Goal: Transaction & Acquisition: Purchase product/service

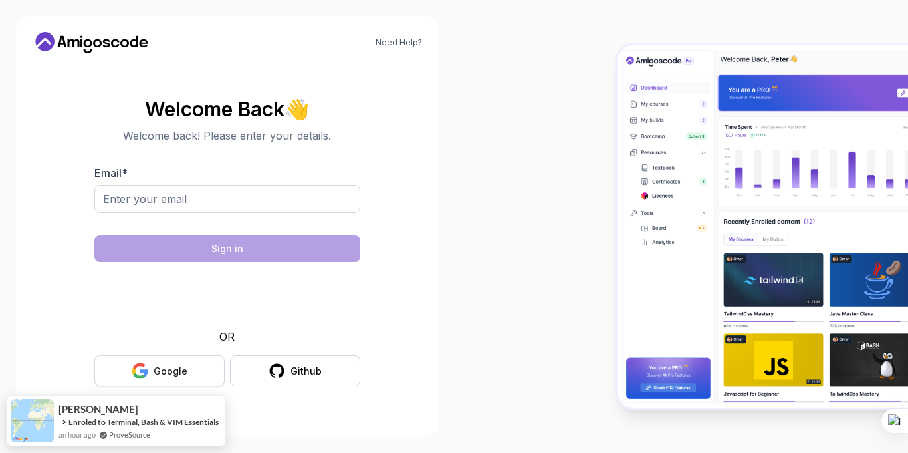
click at [163, 363] on button "Google" at bounding box center [159, 370] width 130 height 31
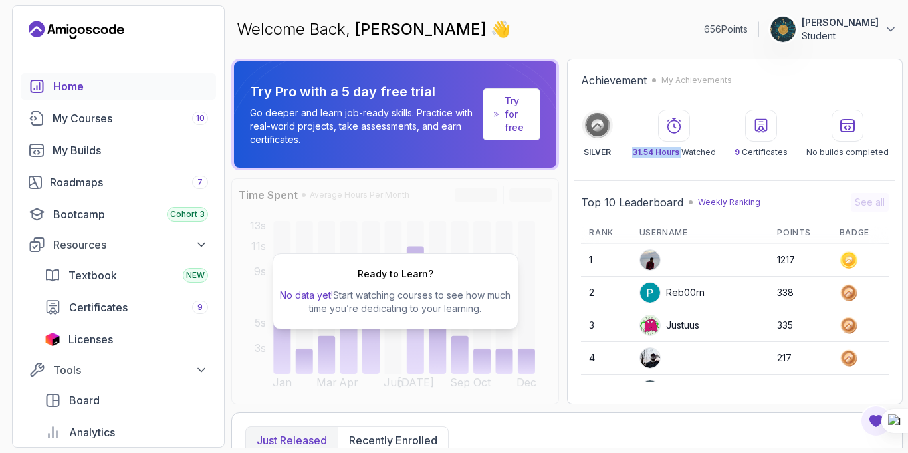
drag, startPoint x: 681, startPoint y: 152, endPoint x: 636, endPoint y: 149, distance: 45.3
click at [636, 149] on p "31.54 Hours Watched" at bounding box center [674, 152] width 84 height 11
click at [695, 173] on div "Achievement My Achievements SILVER 31.54 Hours Watched 9 Certificates No builds…" at bounding box center [735, 231] width 336 height 346
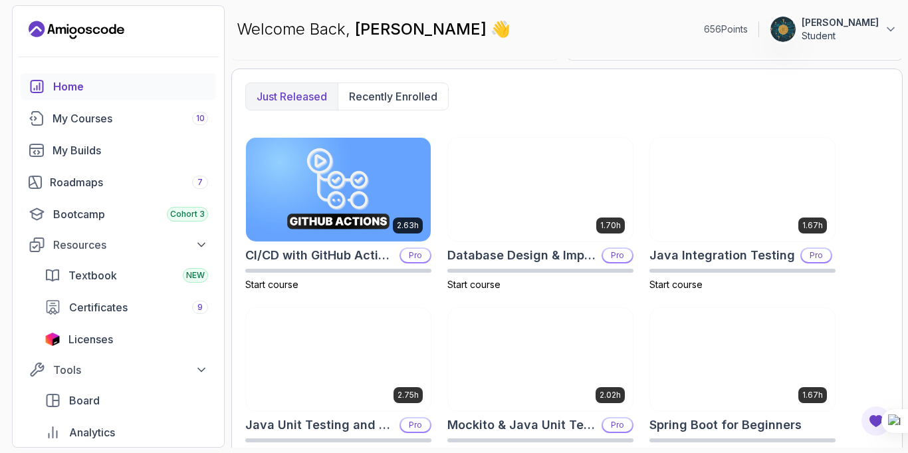
scroll to position [116, 0]
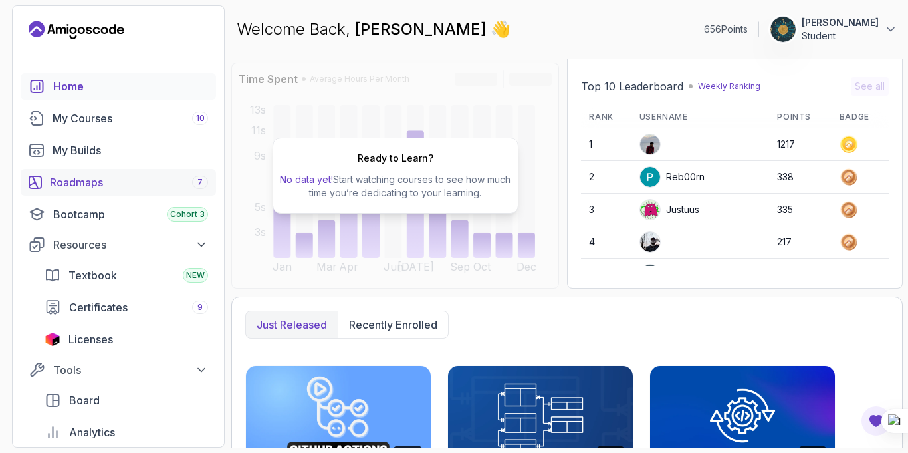
click at [93, 176] on div "Roadmaps 7" at bounding box center [129, 182] width 158 height 16
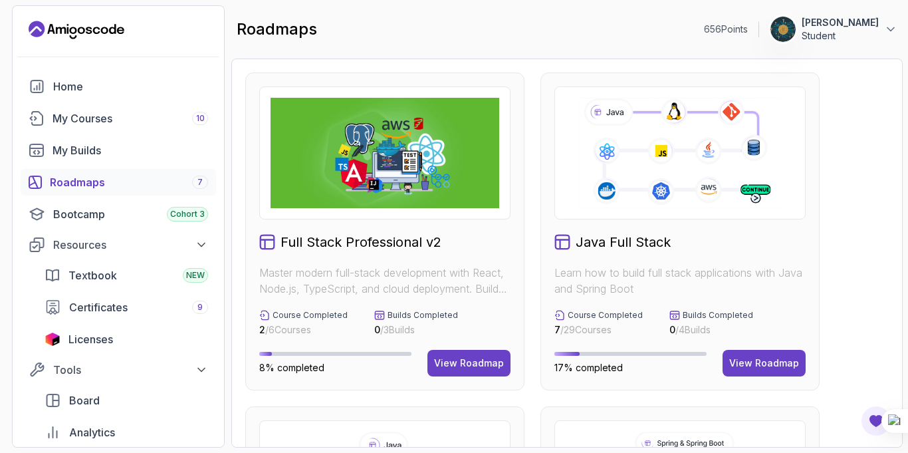
click at [766, 369] on div "View Roadmap" at bounding box center [764, 362] width 70 height 13
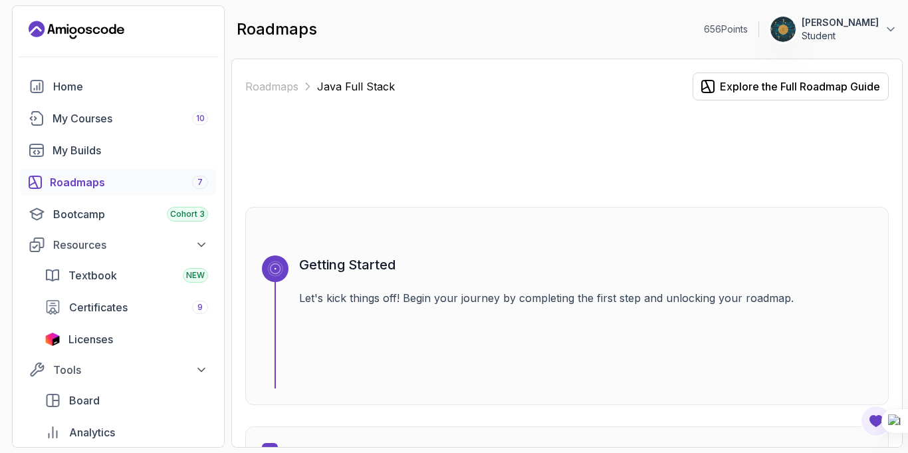
click at [739, 211] on div "Getting Started Let's kick things off! Begin your journey by completing the fir…" at bounding box center [566, 306] width 643 height 198
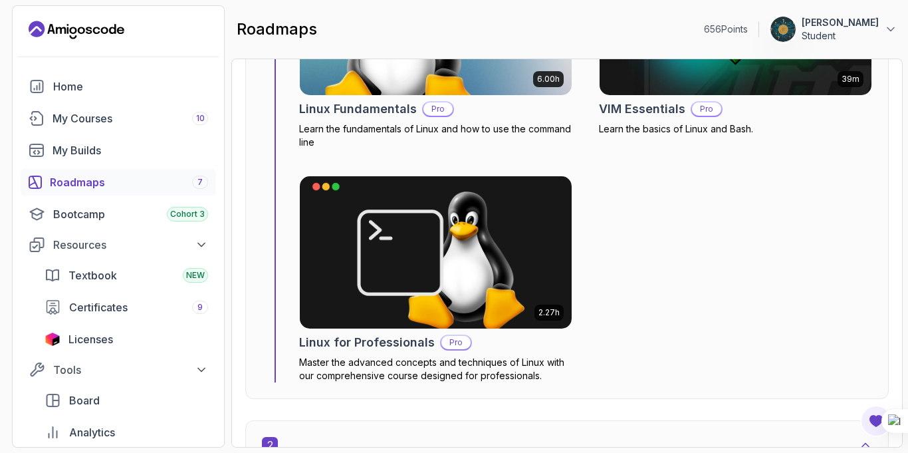
scroll to position [744, 0]
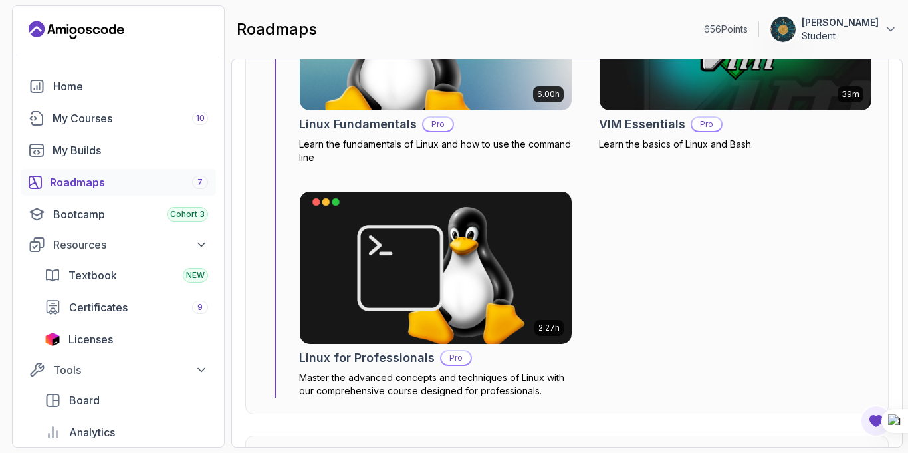
click at [67, 175] on div "Roadmaps 7" at bounding box center [129, 182] width 158 height 16
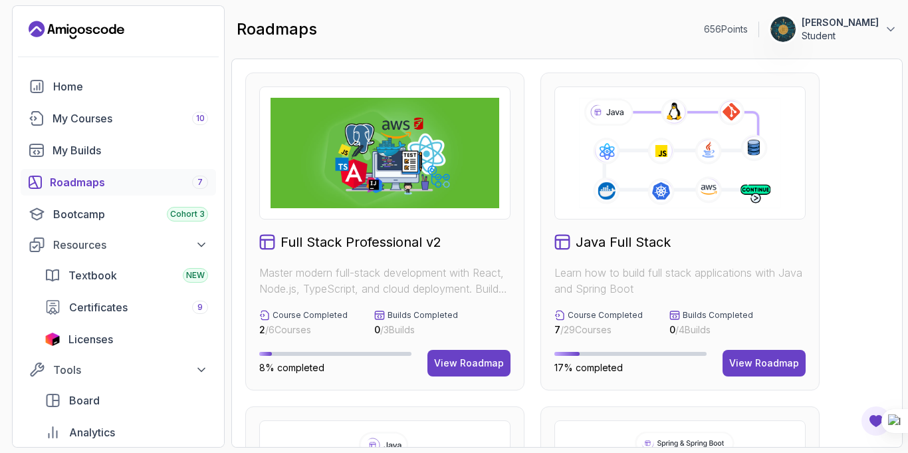
click at [92, 124] on div "My Courses 10" at bounding box center [131, 118] width 156 height 16
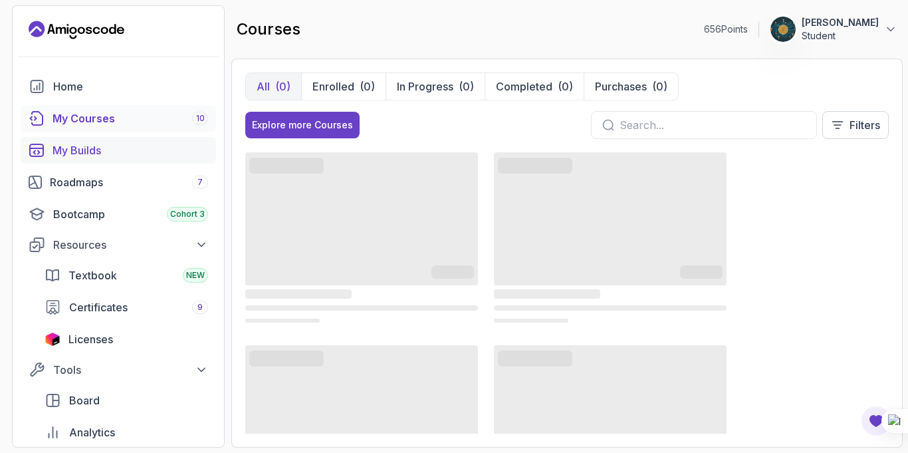
click at [87, 148] on div "My Builds" at bounding box center [131, 150] width 156 height 16
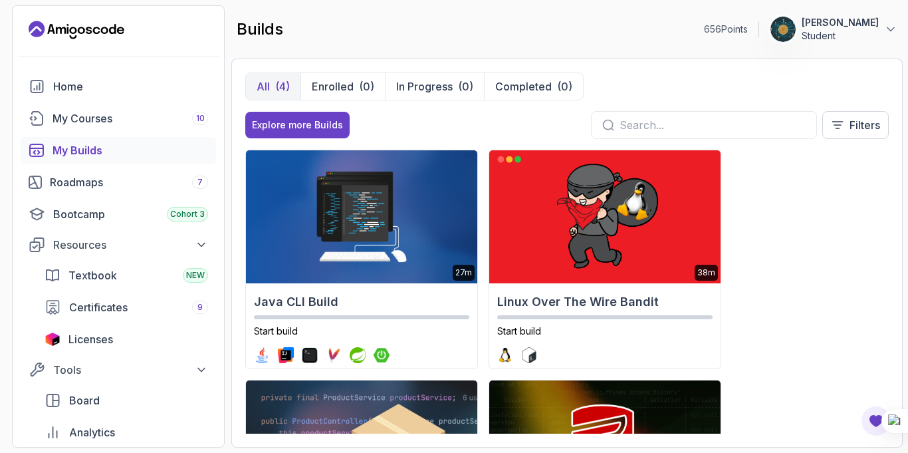
click at [828, 262] on div "27m Java CLI Build Start build 38m Linux Over The Wire Bandit Start build 2.1h …" at bounding box center [566, 292] width 643 height 284
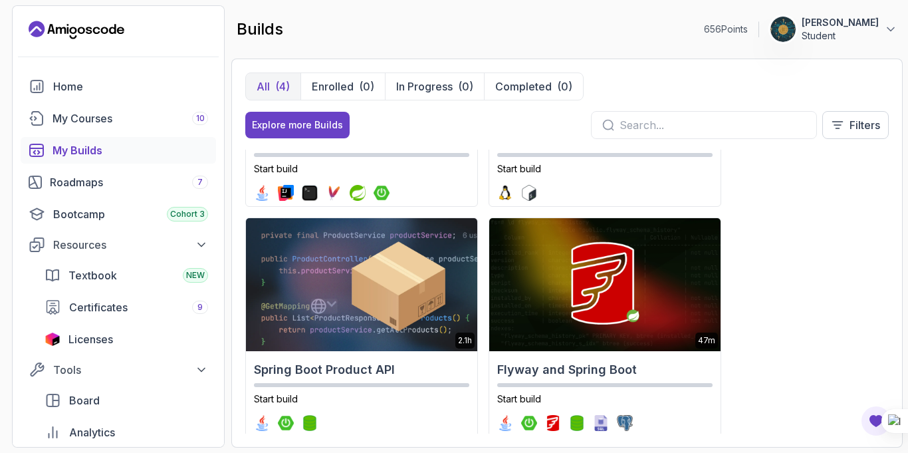
scroll to position [181, 0]
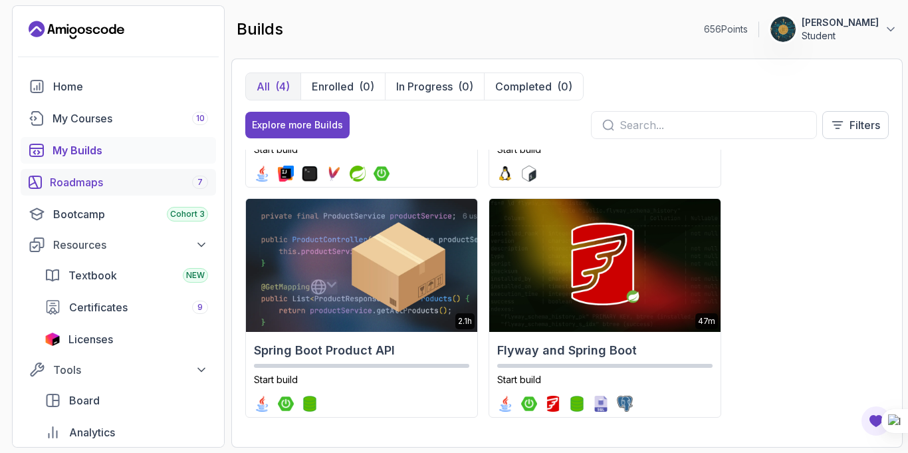
click at [86, 185] on div "Roadmaps 7" at bounding box center [129, 182] width 158 height 16
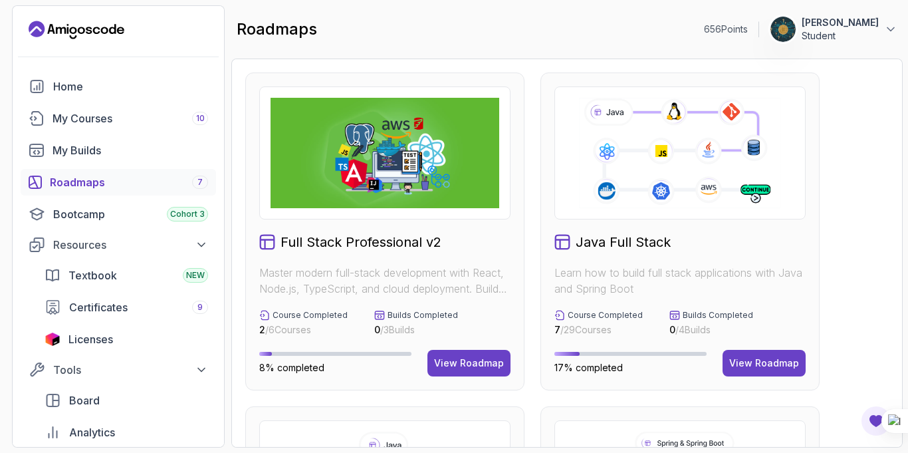
scroll to position [27, 0]
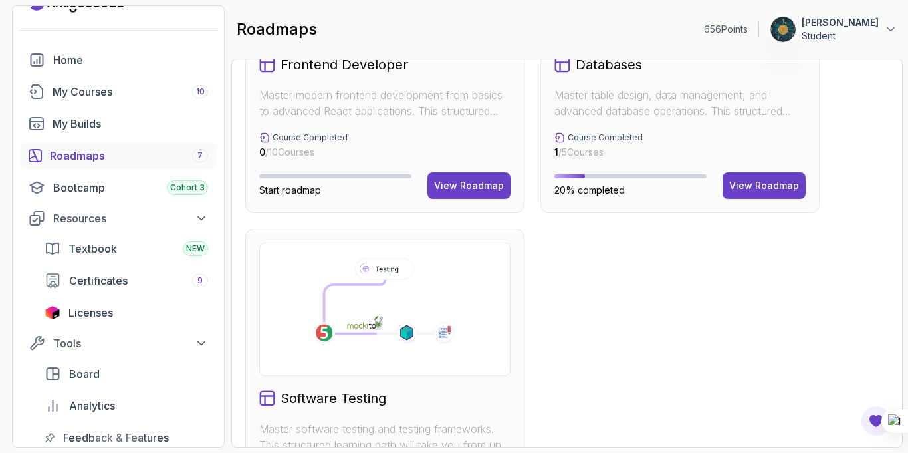
scroll to position [851, 0]
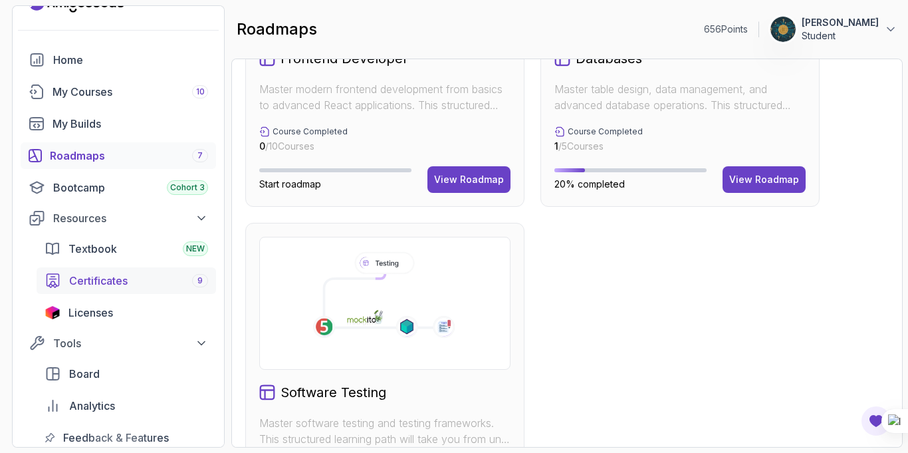
click at [100, 281] on span "Certificates" at bounding box center [98, 280] width 58 height 16
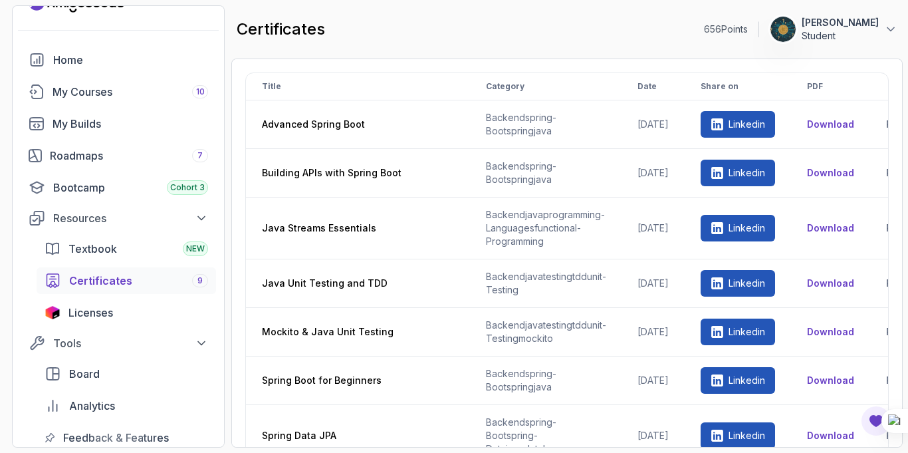
click at [889, 105] on div "Title Category Date Share on PDF Advanced Spring Boot backend spring-boot sprin…" at bounding box center [566, 252] width 671 height 389
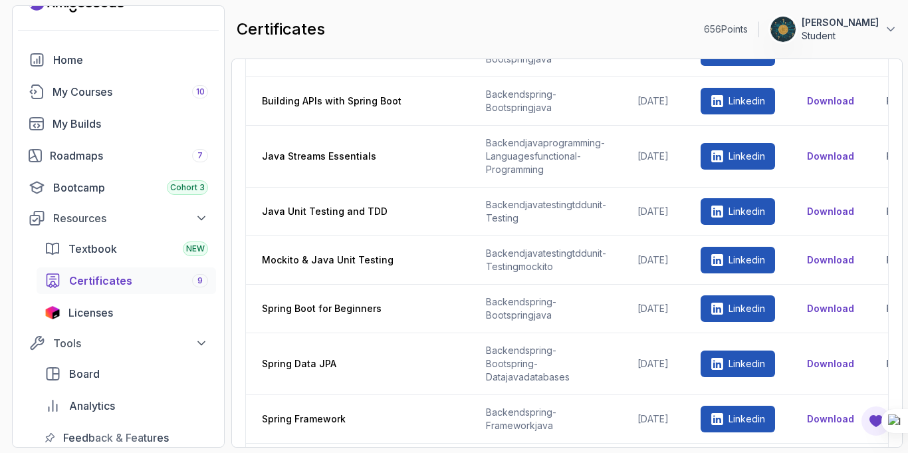
scroll to position [124, 0]
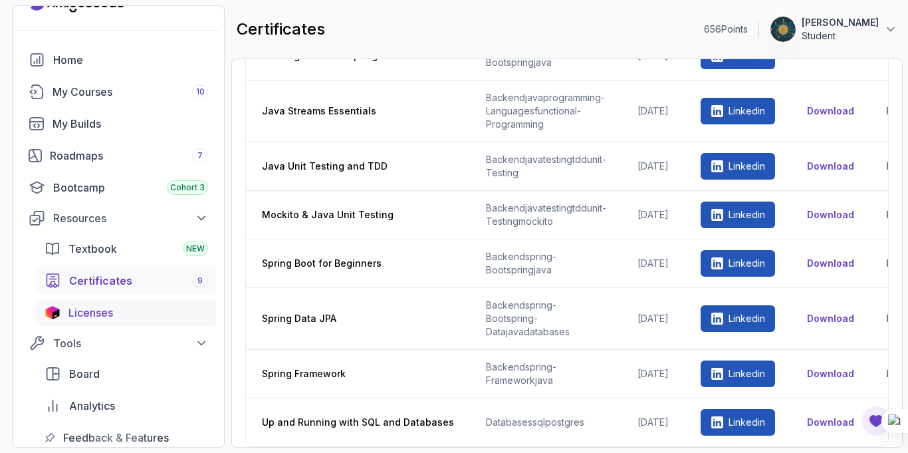
click at [98, 311] on span "Licenses" at bounding box center [90, 312] width 45 height 16
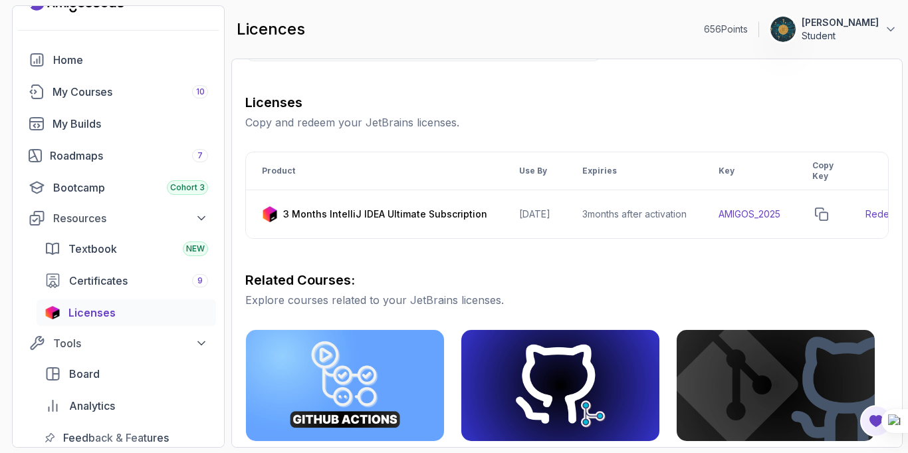
scroll to position [133, 0]
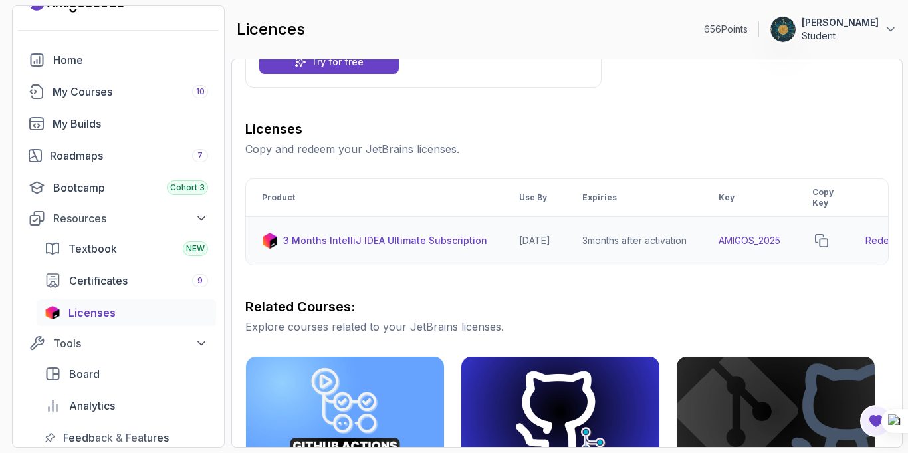
drag, startPoint x: 550, startPoint y: 241, endPoint x: 561, endPoint y: 241, distance: 11.3
click at [564, 241] on td "[DATE]" at bounding box center [534, 241] width 63 height 49
click at [566, 187] on th "Use By" at bounding box center [534, 198] width 63 height 38
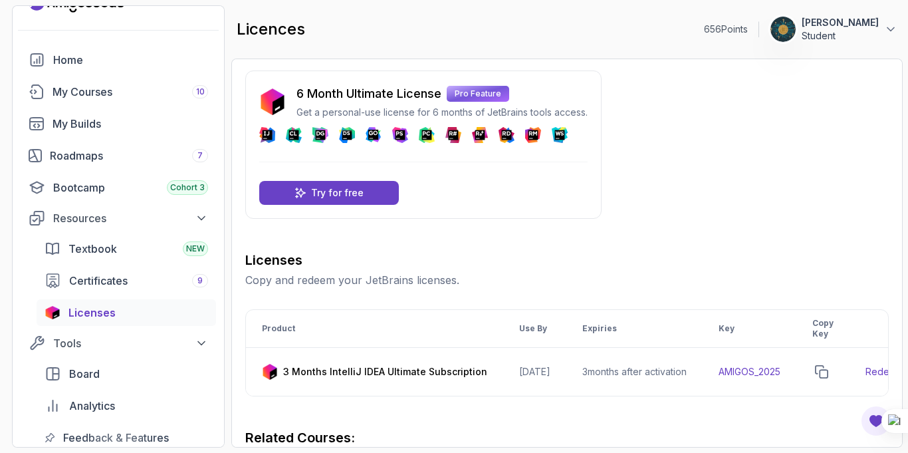
scroll to position [0, 0]
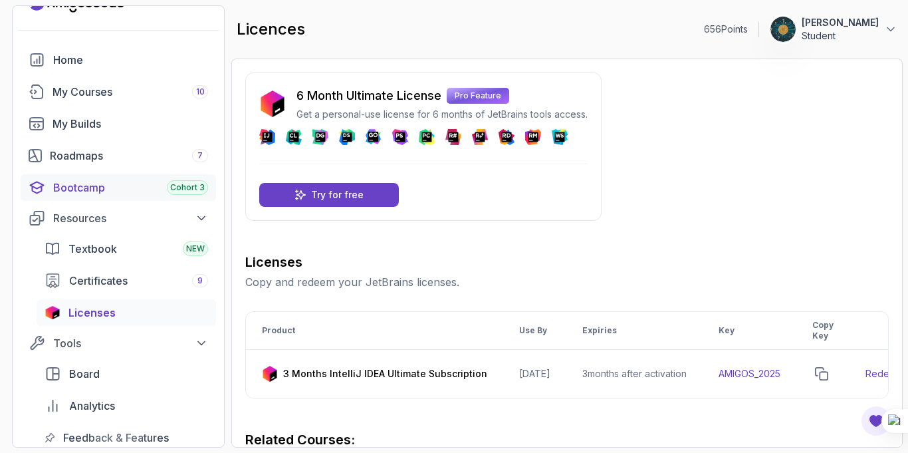
click at [143, 190] on div "Bootcamp Cohort 3" at bounding box center [130, 187] width 155 height 16
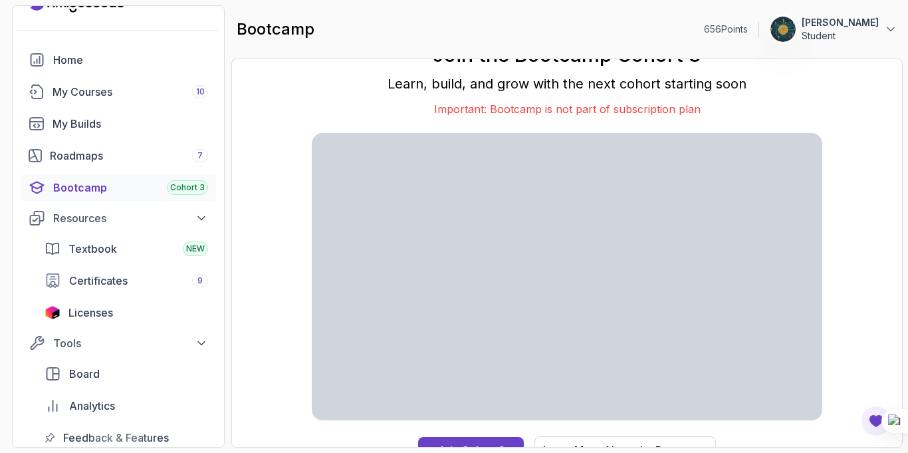
click at [843, 199] on div "Join the Bootcamp Cohort 3 Learn, build, and grow with the next cohort starting…" at bounding box center [566, 252] width 643 height 361
click at [78, 150] on div "Roadmaps 7" at bounding box center [129, 156] width 158 height 16
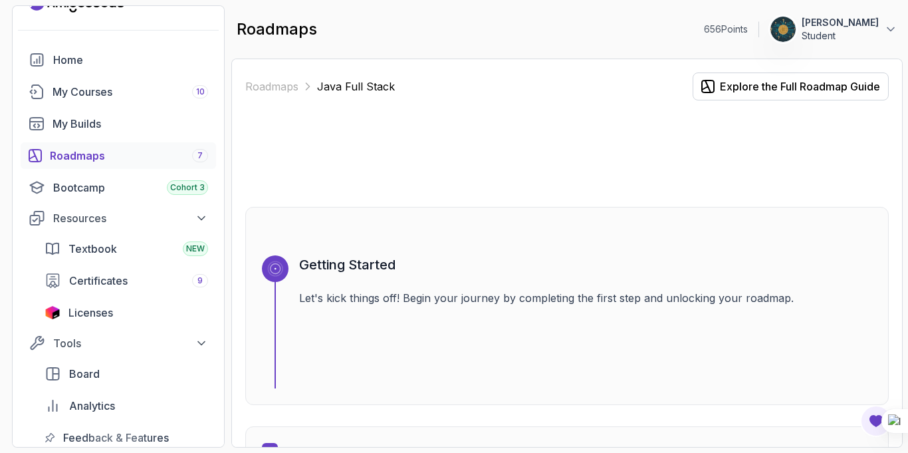
click at [783, 165] on div at bounding box center [566, 154] width 643 height 64
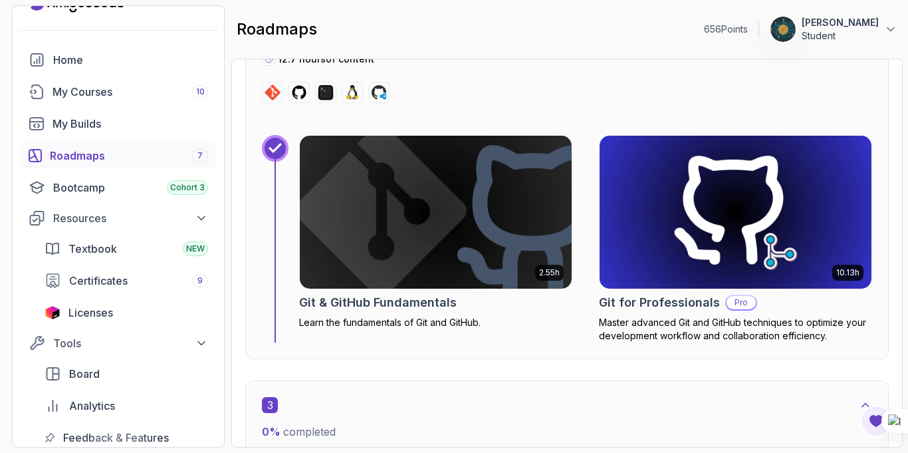
scroll to position [1329, 0]
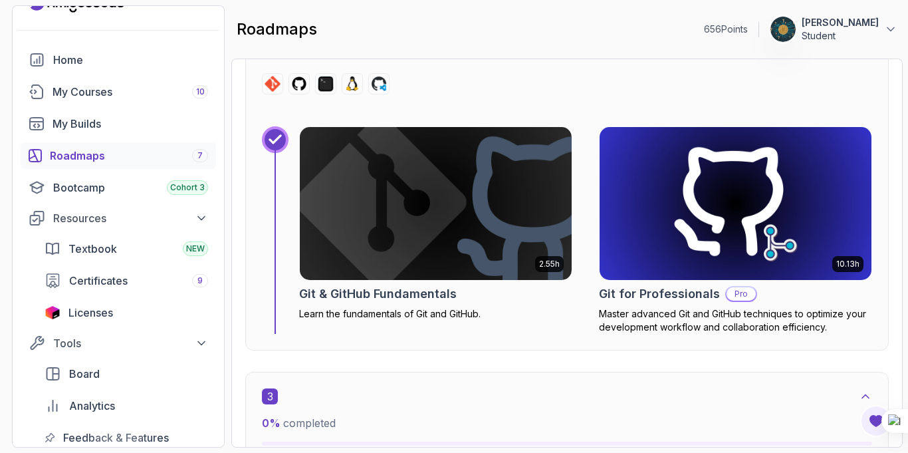
click at [884, 112] on div "2 0 % completed Version Control Learn how to manage your code beginner 2 Course…" at bounding box center [566, 99] width 643 height 499
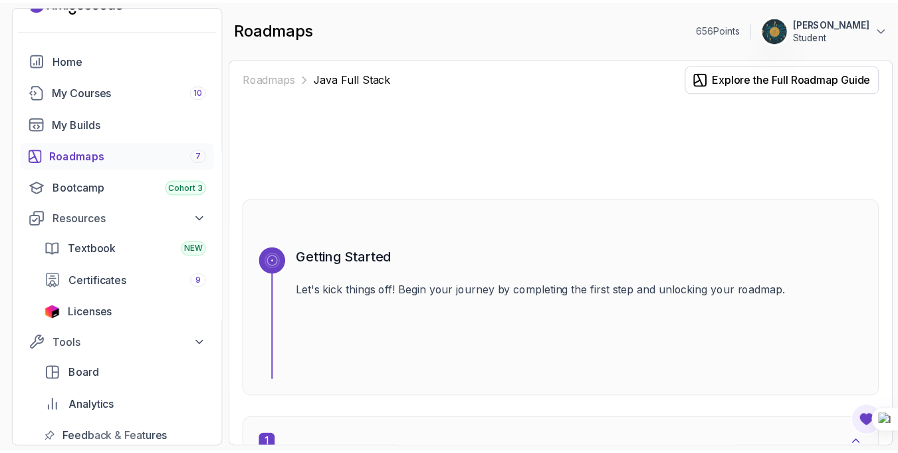
scroll to position [0, 0]
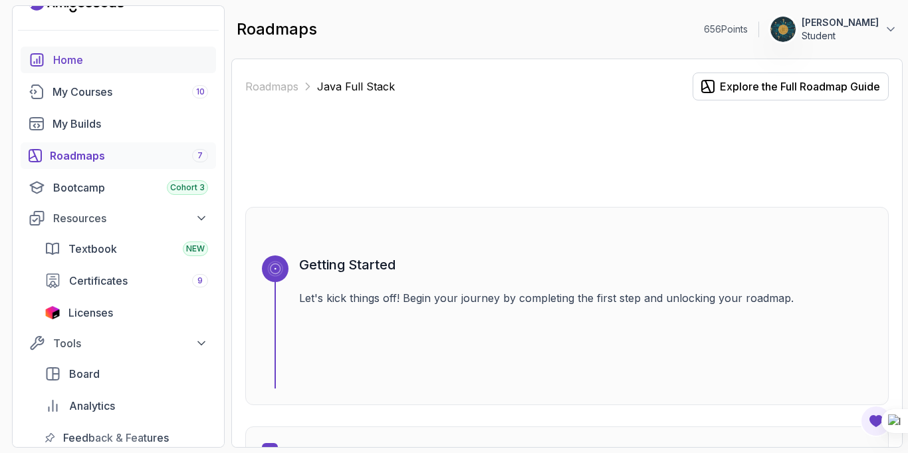
click at [53, 53] on div "Home" at bounding box center [130, 60] width 155 height 16
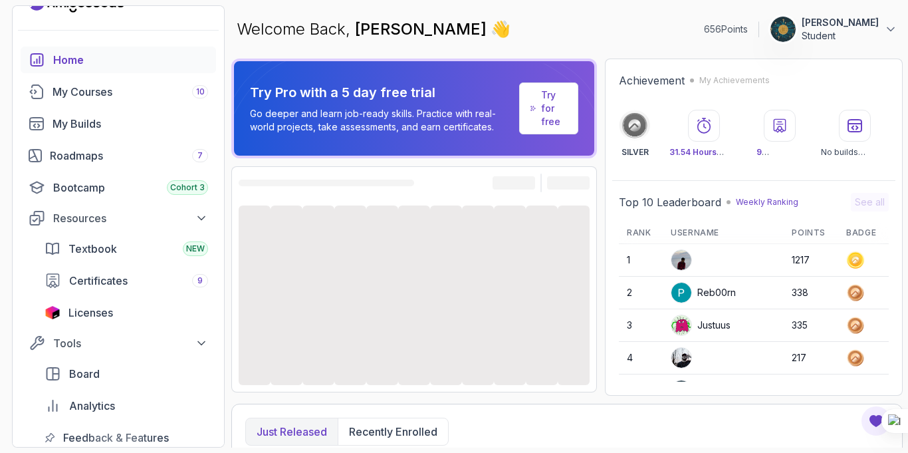
click at [567, 112] on link "Try for free" at bounding box center [548, 108] width 59 height 52
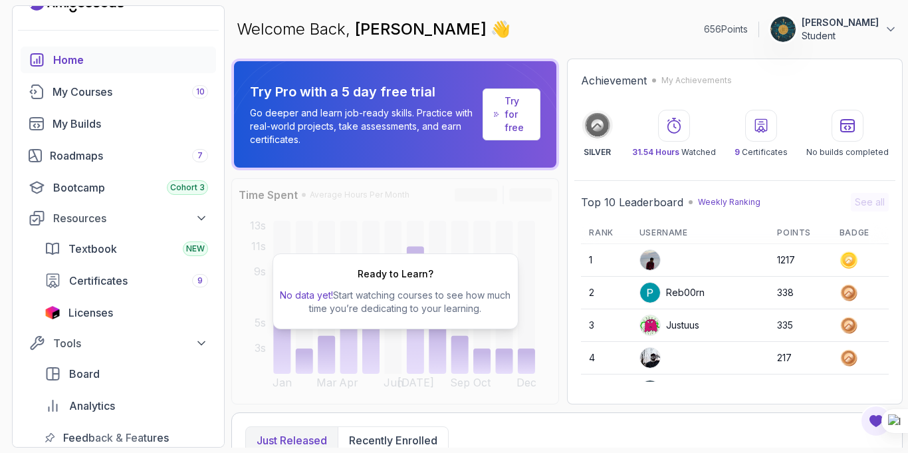
click at [515, 120] on p "Try for free" at bounding box center [516, 114] width 25 height 40
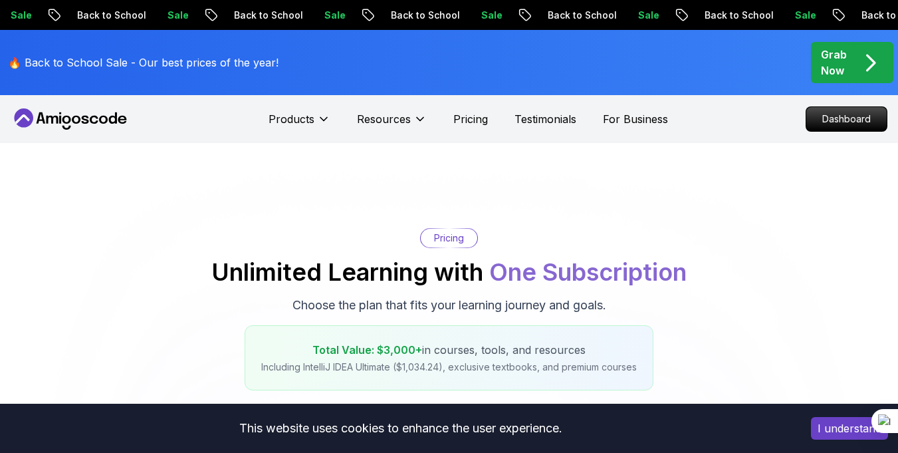
click at [631, 229] on div "Pricing Unlimited Learning with One Subscription Choose the plan that fits your…" at bounding box center [449, 309] width 885 height 162
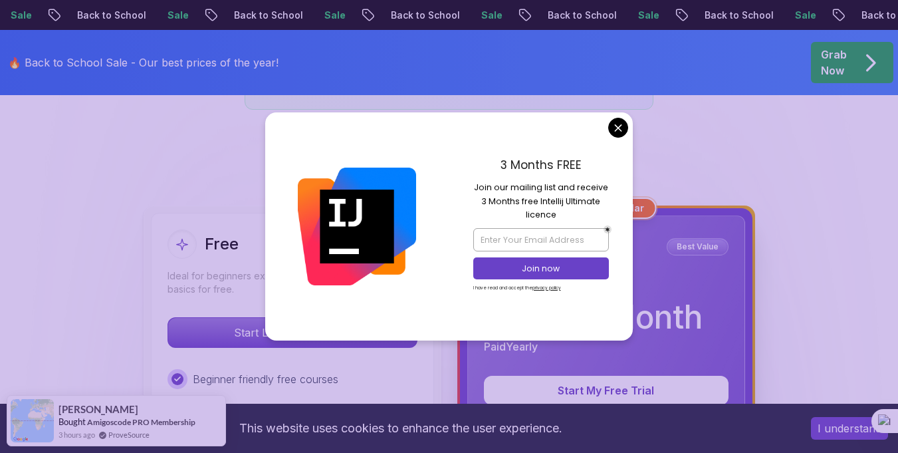
scroll to position [346, 0]
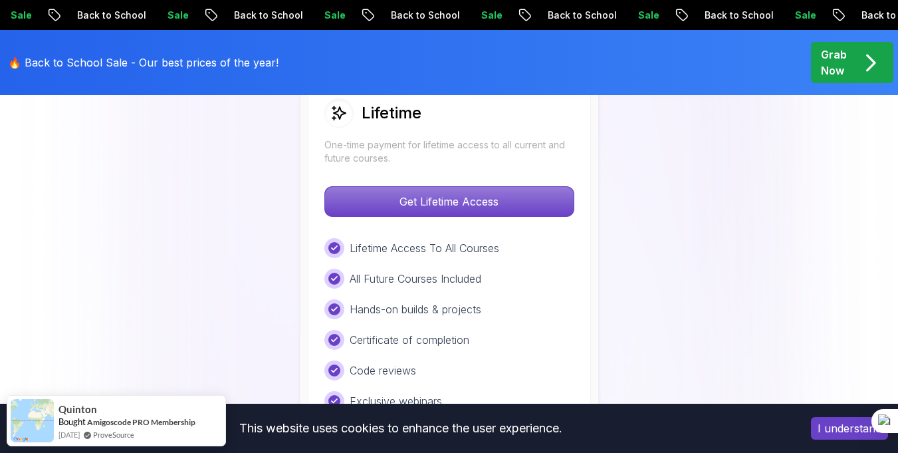
scroll to position [1010, 0]
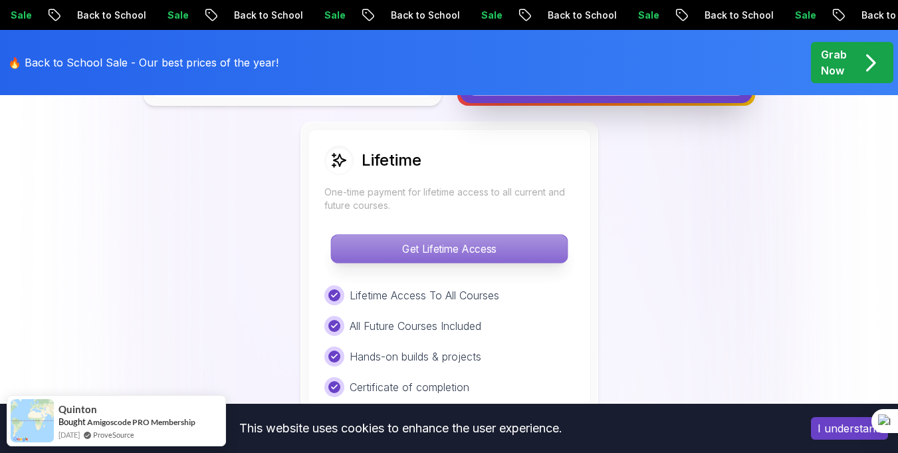
click at [431, 255] on p "Get Lifetime Access" at bounding box center [449, 249] width 236 height 28
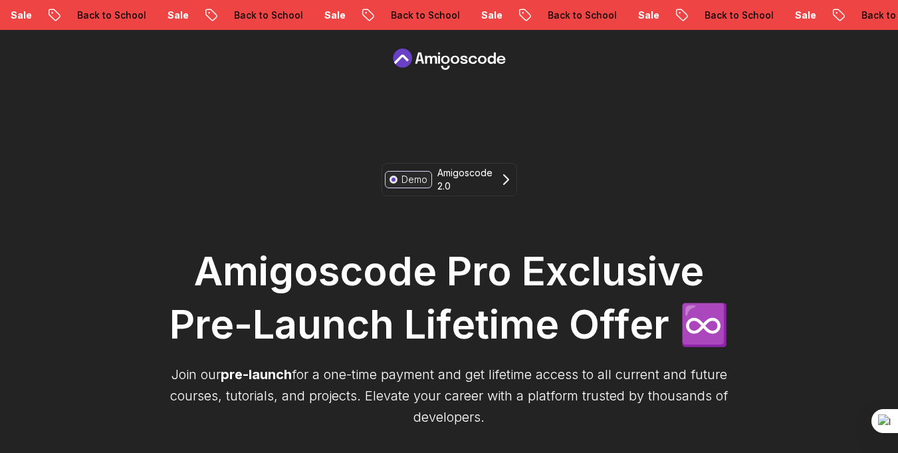
click at [558, 212] on div "Demo Amigoscode 2.0 Amigoscode Pro Exclusive Pre-Launch Lifetime Offer ♾️ Join …" at bounding box center [449, 406] width 572 height 486
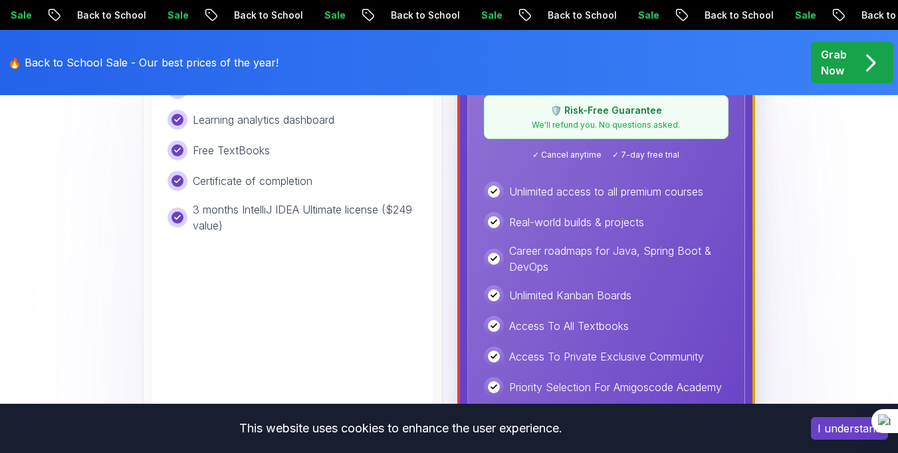
scroll to position [748, 0]
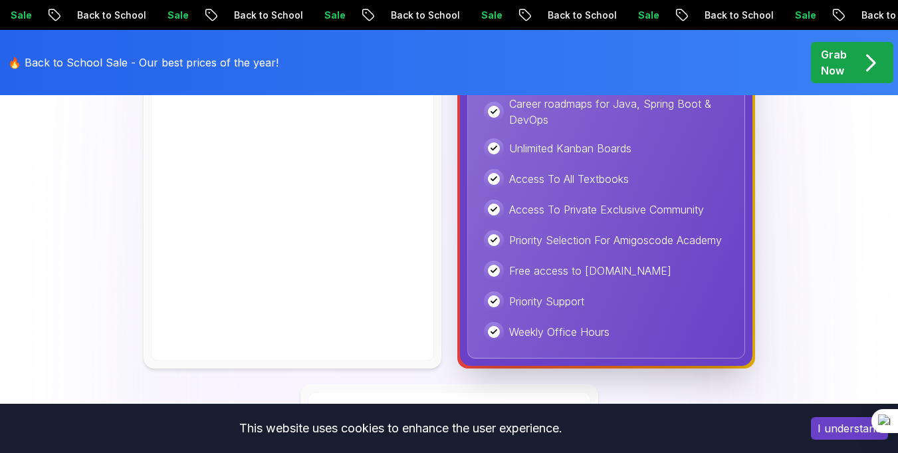
click at [131, 258] on div "Free Ideal for beginners exploring coding and learning the basics for free. Sta…" at bounding box center [449, 287] width 885 height 1098
